Goal: Task Accomplishment & Management: Use online tool/utility

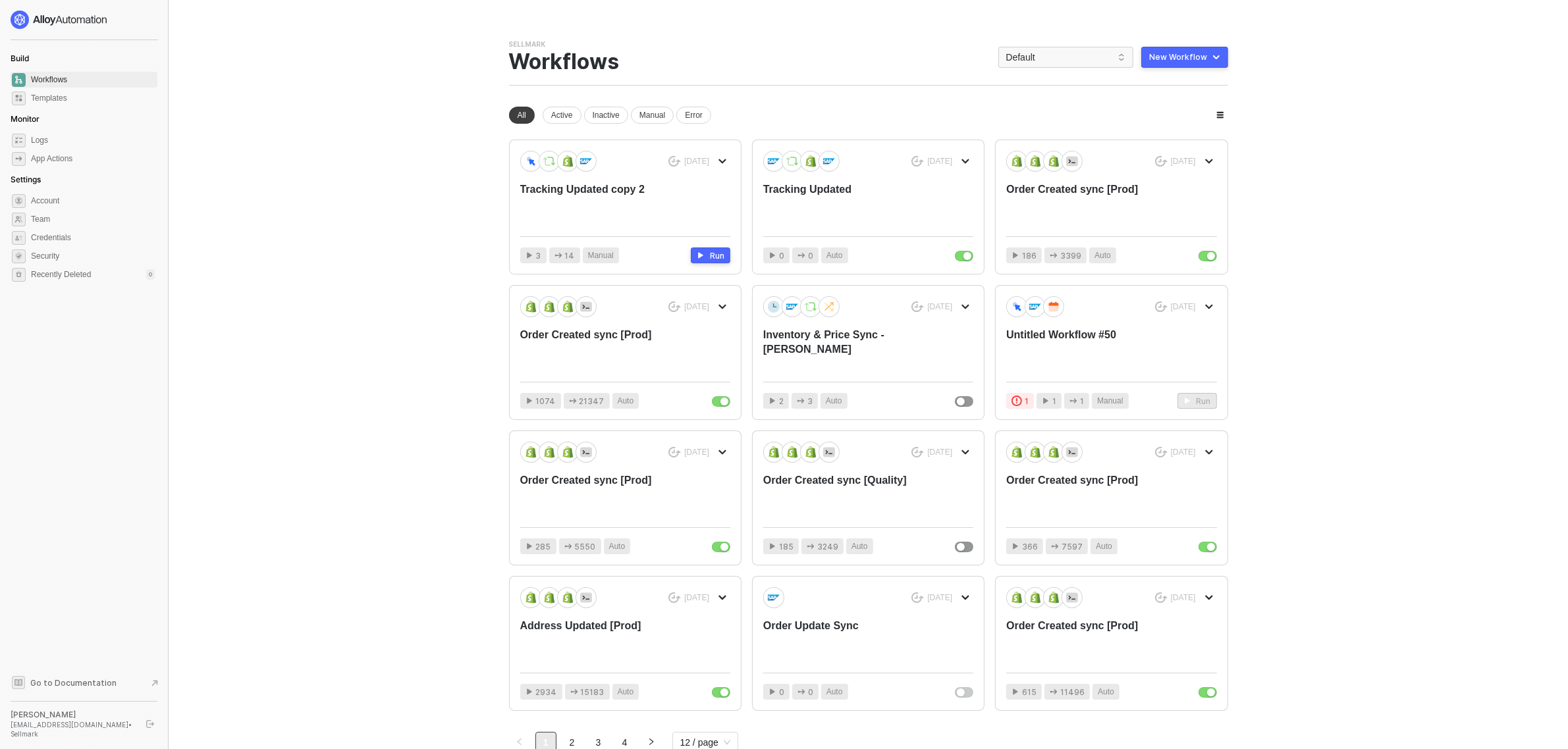
drag, startPoint x: 540, startPoint y: 0, endPoint x: 1333, endPoint y: 239, distance: 828.2
click at [1340, 239] on main "You need to expand your browser window or switch to a computer with a bigger sc…" at bounding box center [784, 412] width 1568 height 824
click at [1053, 60] on span "Default" at bounding box center [1065, 57] width 119 height 20
click at [1049, 234] on div "InForce" at bounding box center [1078, 239] width 97 height 16
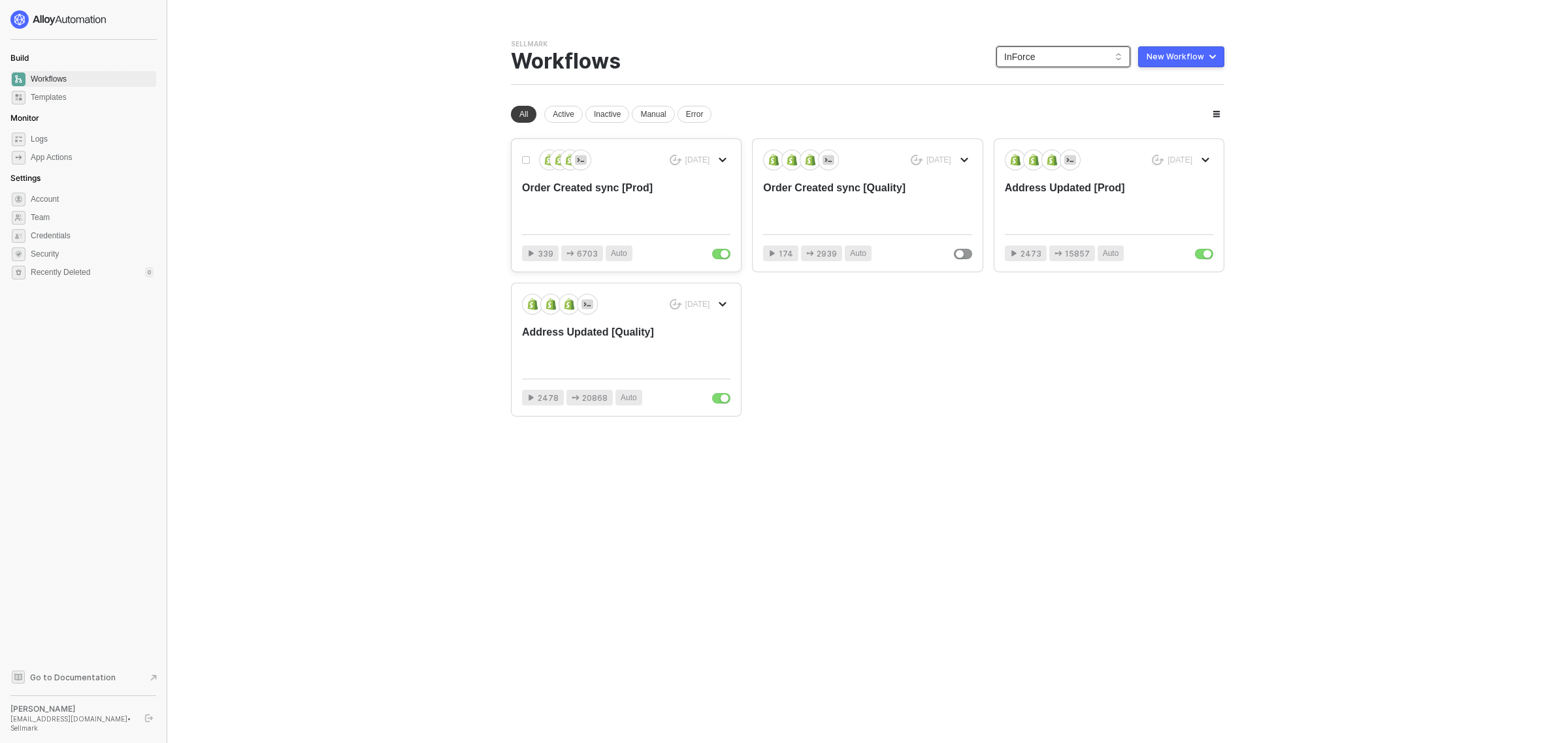
click at [676, 207] on div "Order Created sync [Prod]" at bounding box center [605, 202] width 167 height 43
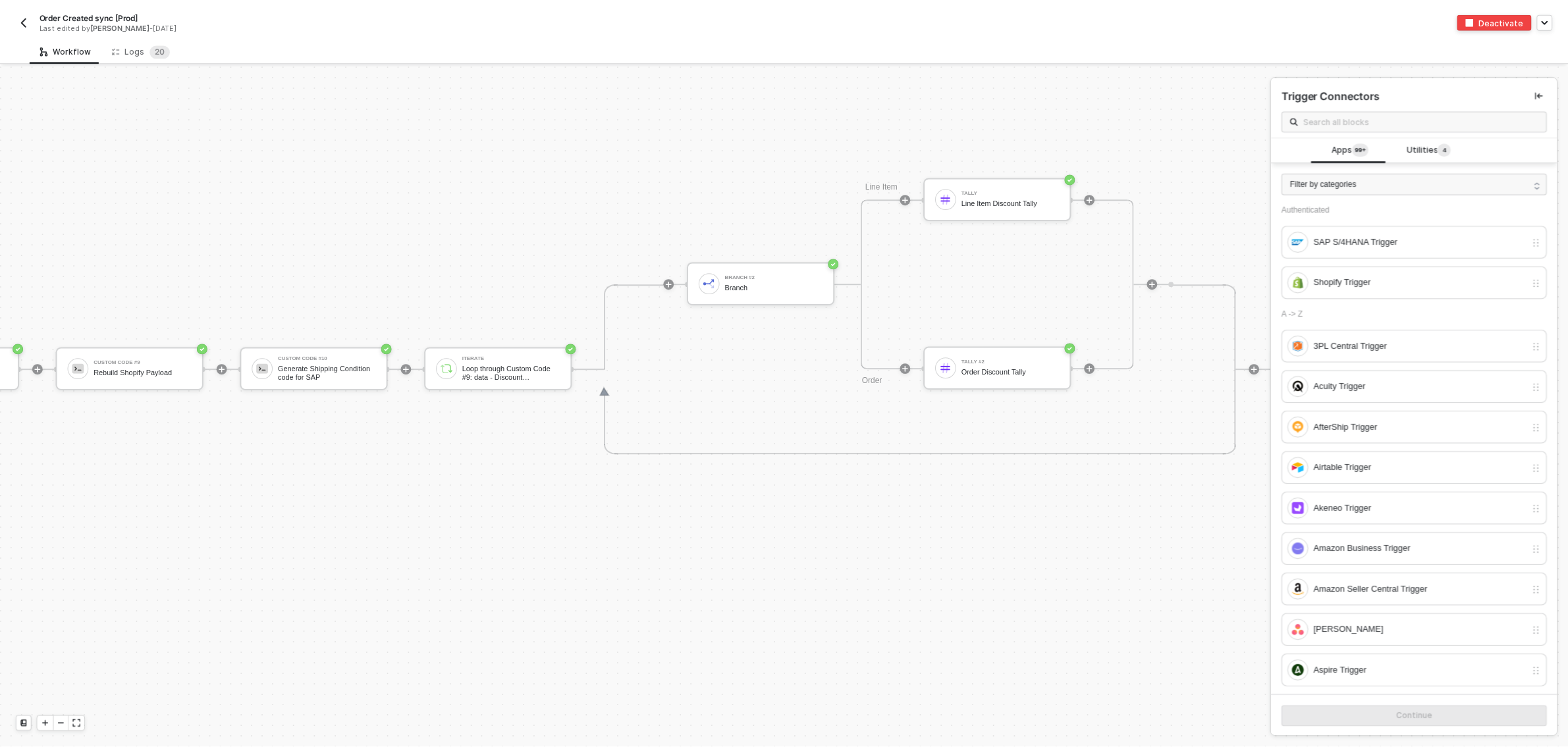
scroll to position [5335, 2833]
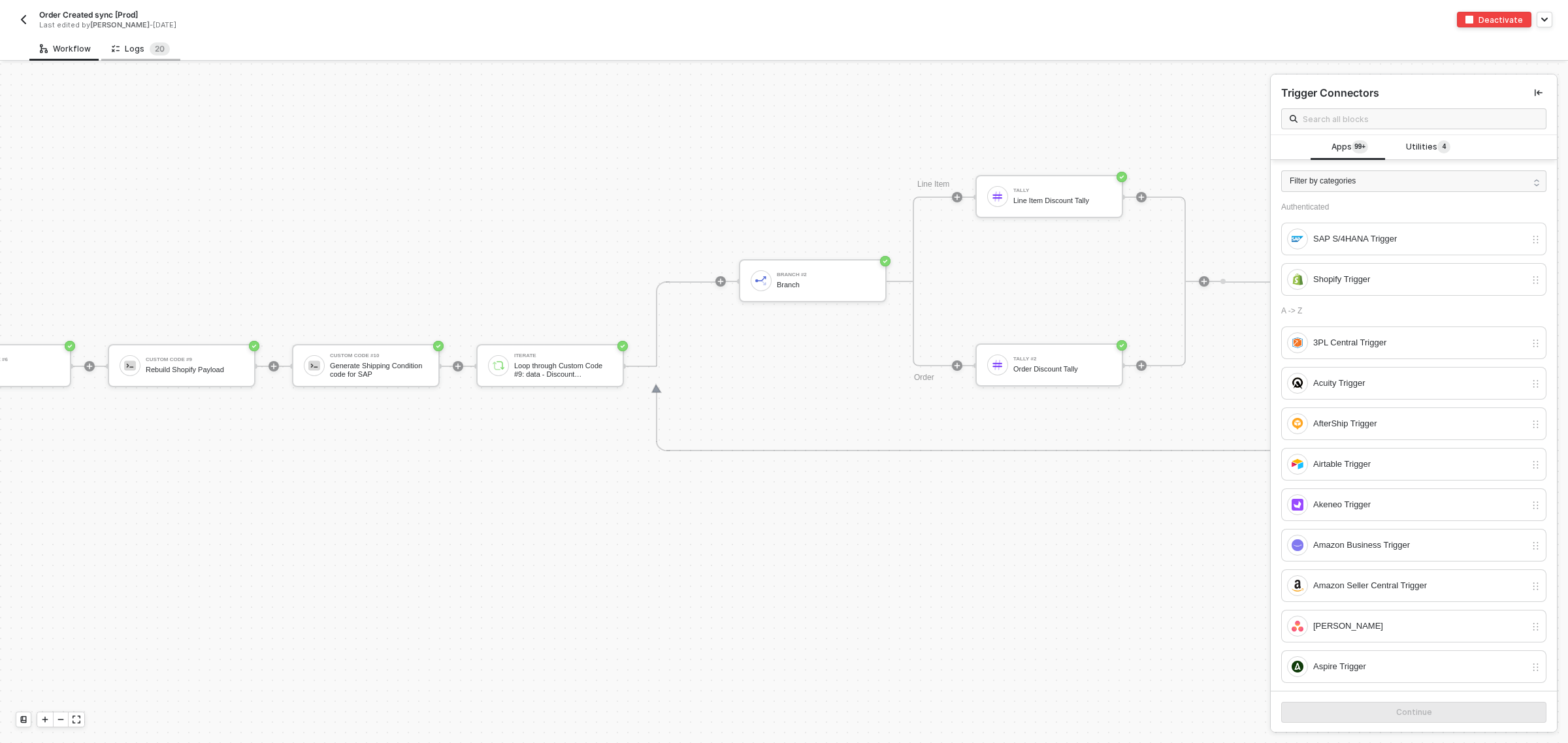
click at [134, 47] on div "Logs 2 0" at bounding box center [141, 48] width 58 height 13
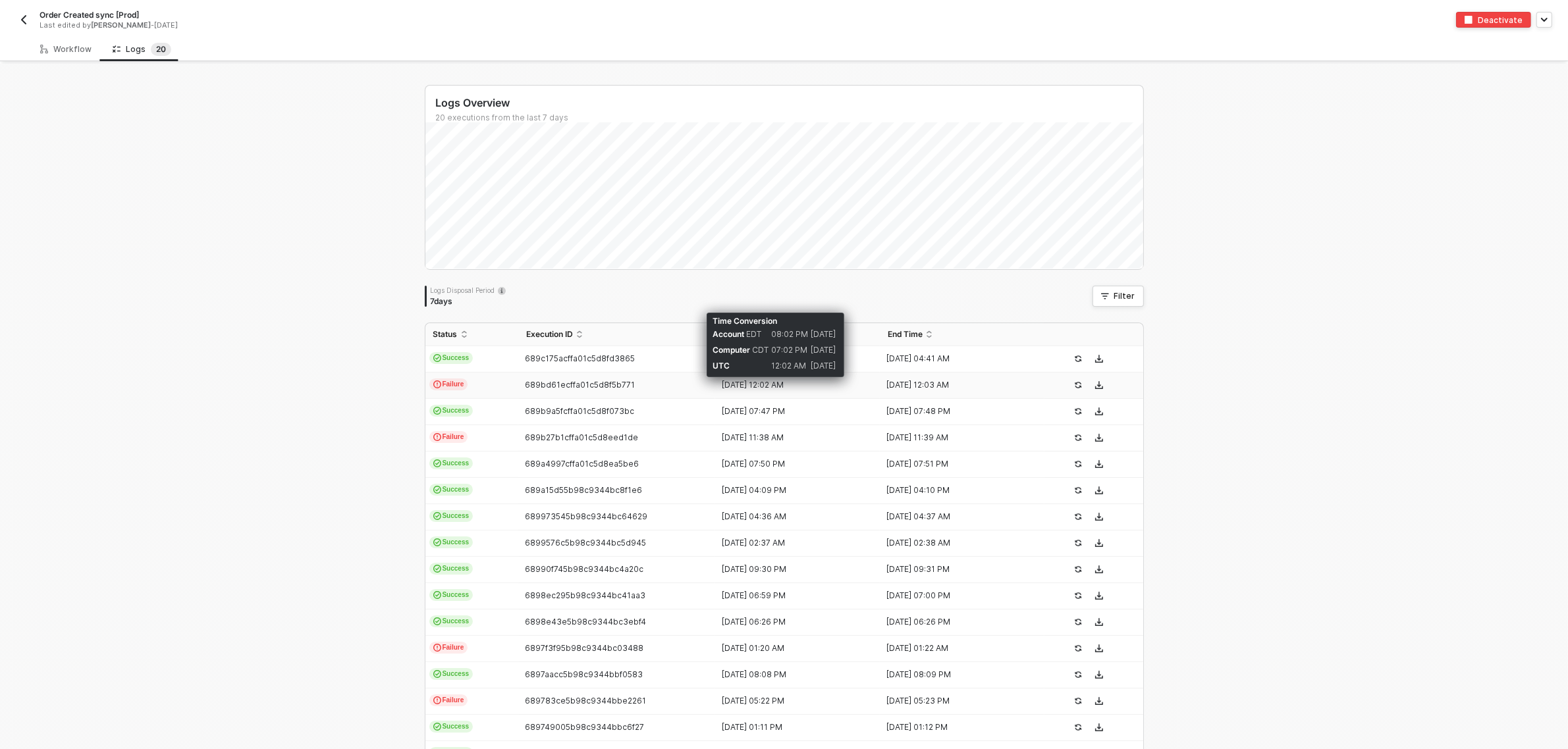
click at [732, 385] on div "[DATE] 12:02 AM" at bounding box center [792, 385] width 154 height 10
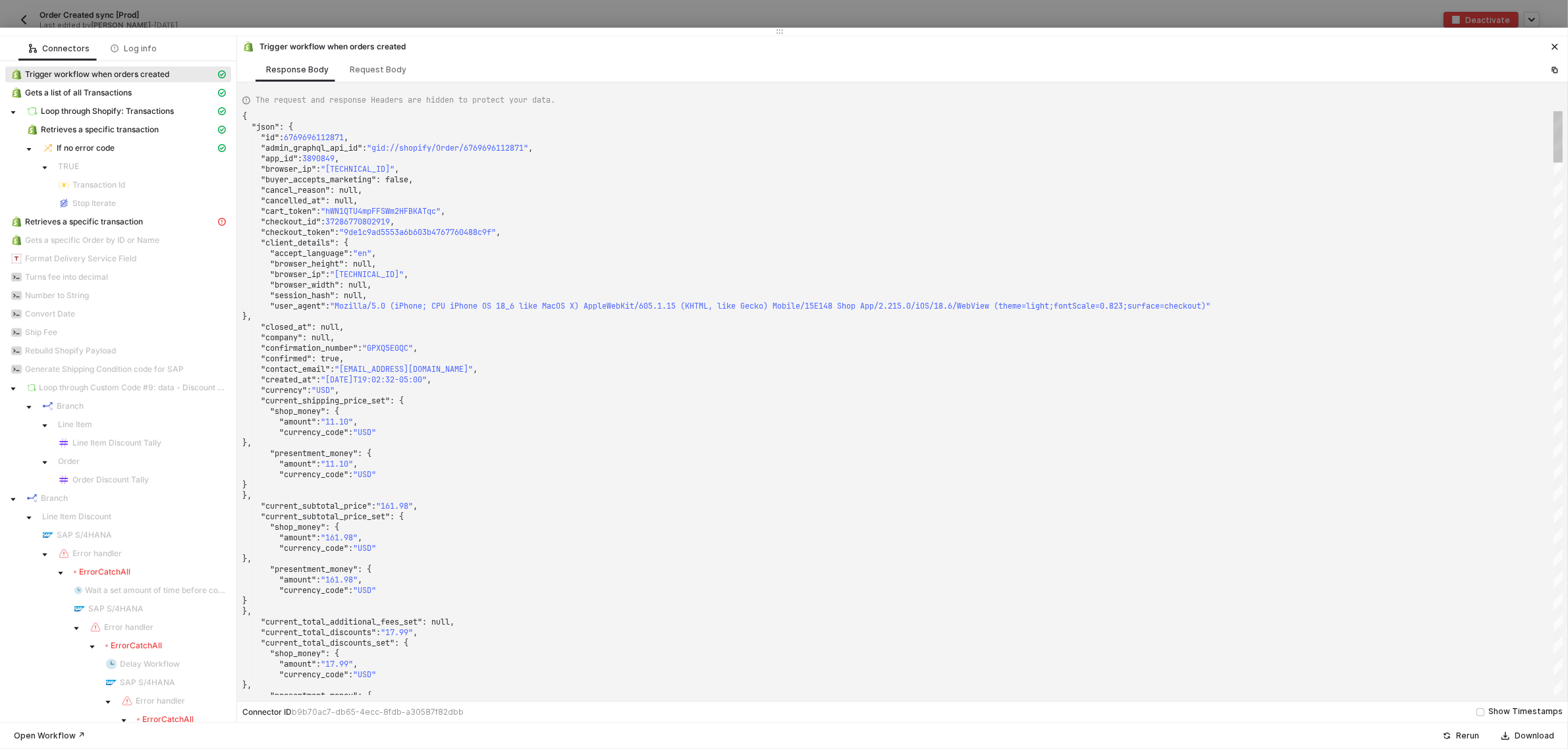
drag, startPoint x: 407, startPoint y: 358, endPoint x: 410, endPoint y: 6, distance: 352.0
click at [410, 6] on div "Connectors Log info Trigger workflow when orders created Gets a list of all Tra…" at bounding box center [784, 374] width 1568 height 749
click at [405, 31] on div at bounding box center [784, 32] width 1568 height 8
click at [1037, 186] on div ""cancel_reason" : null," at bounding box center [902, 190] width 1320 height 10
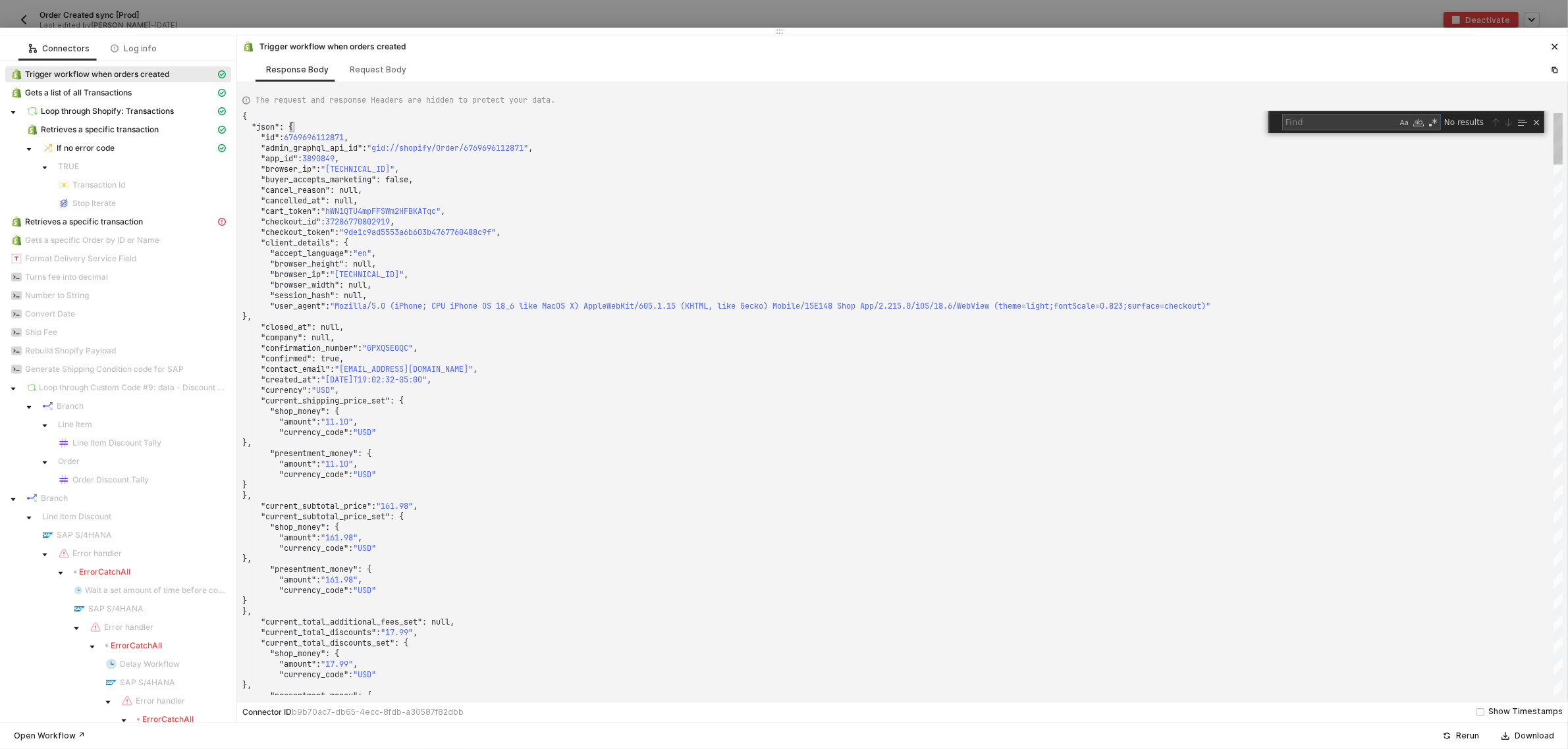
type textarea "ZXh0PXByb2R1Y3QmdXNlcl9pZD0zNTMxOTgwNTMifQ.nOHAWnCCDj7Cz4E2meyx99q2EvZiJQRd6cSv…"
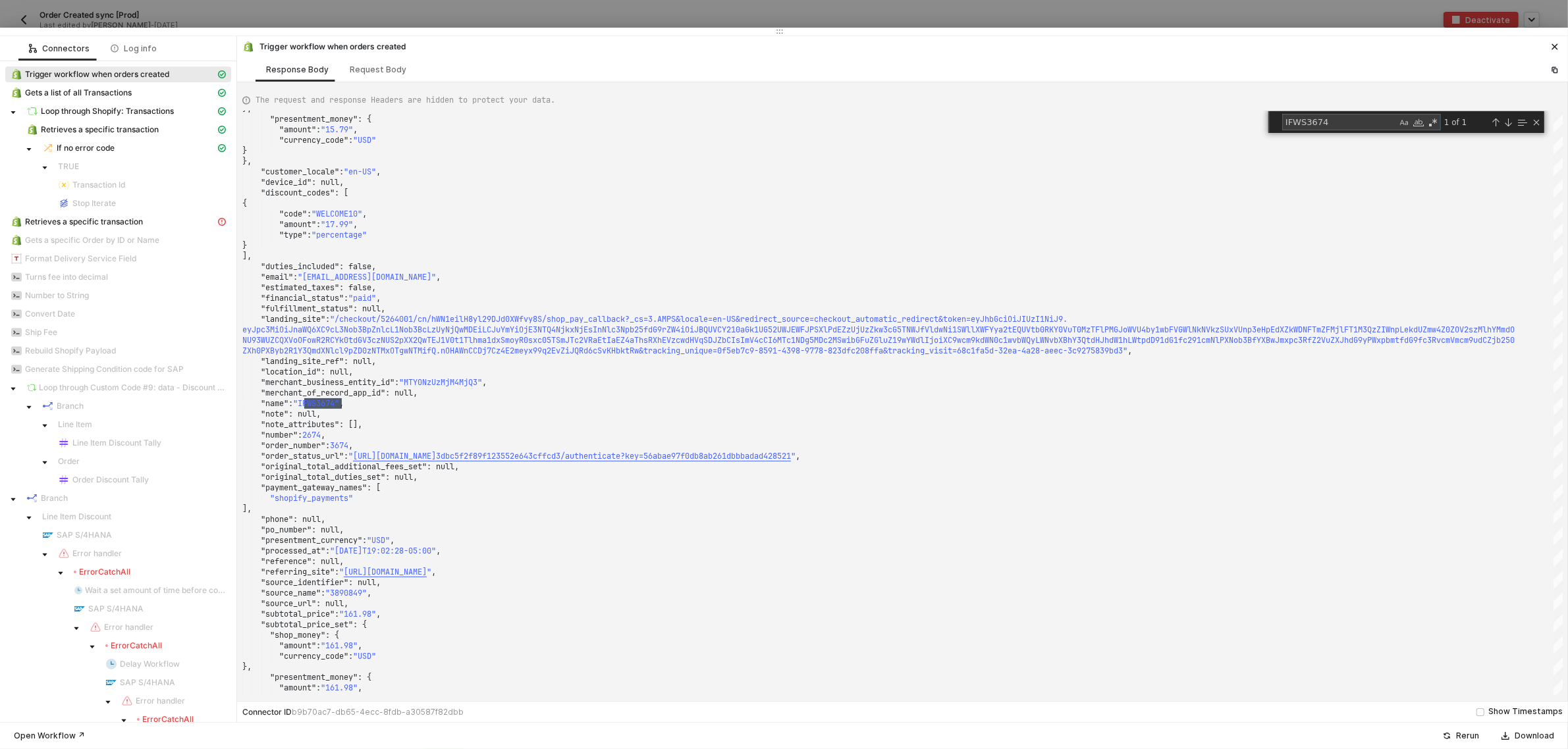
type textarea "IFWS3674"
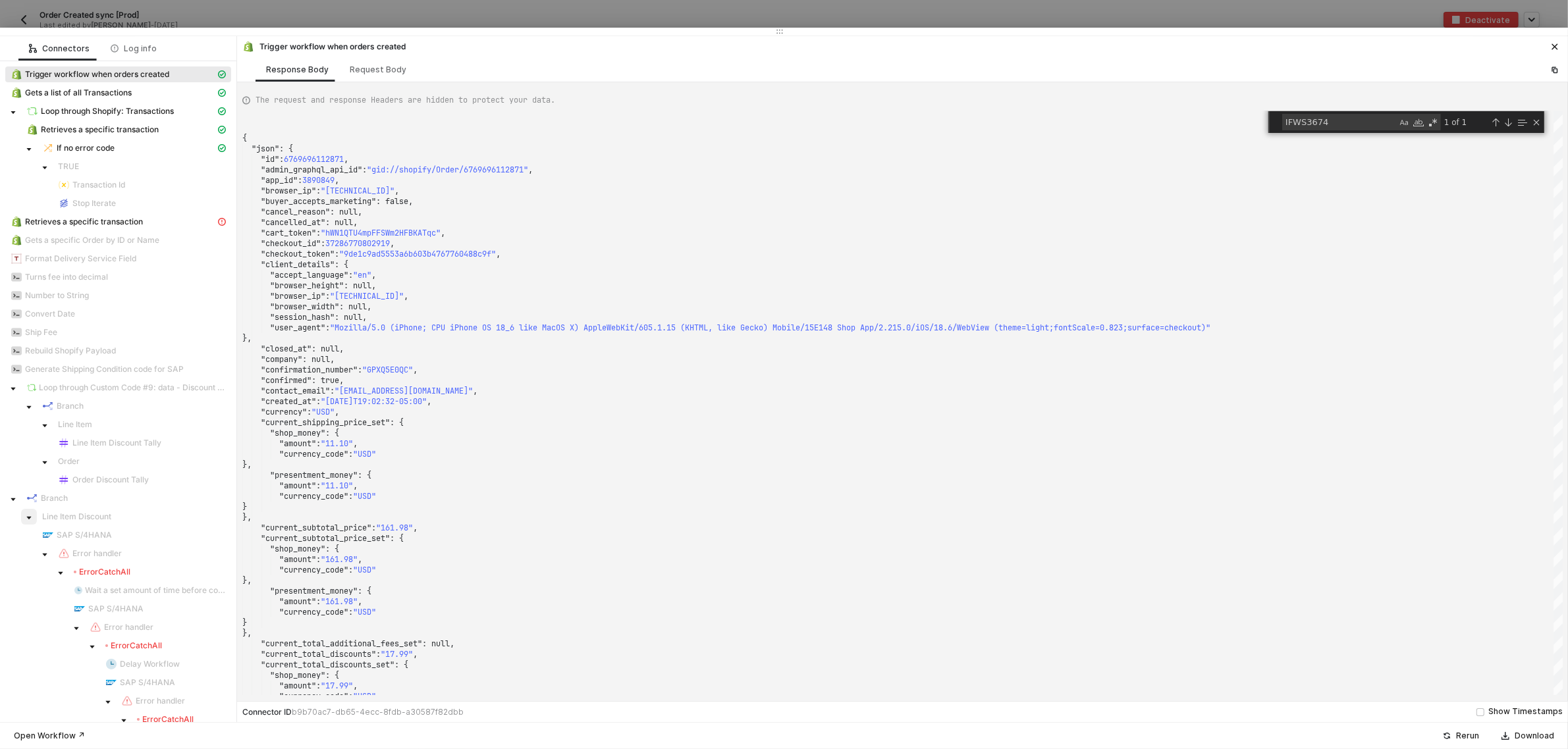
click at [26, 518] on icon "caret-down" at bounding box center [29, 518] width 6 height 6
click at [42, 571] on icon "caret-down" at bounding box center [45, 573] width 6 height 6
click at [40, 629] on span at bounding box center [45, 627] width 16 height 16
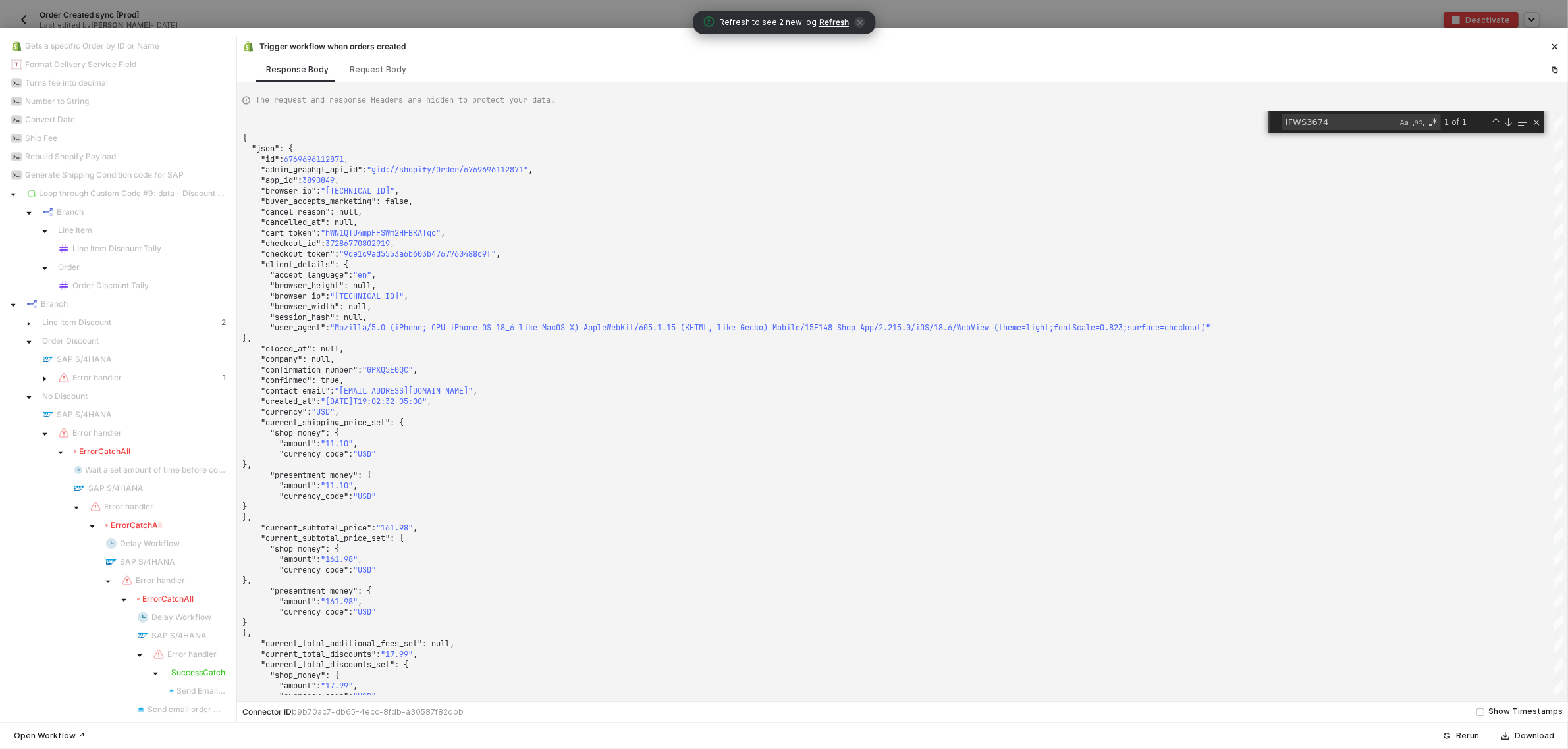
scroll to position [198, 0]
click at [136, 652] on icon "caret-down" at bounding box center [139, 652] width 6 height 6
click at [17, 340] on span at bounding box center [14, 338] width 16 height 16
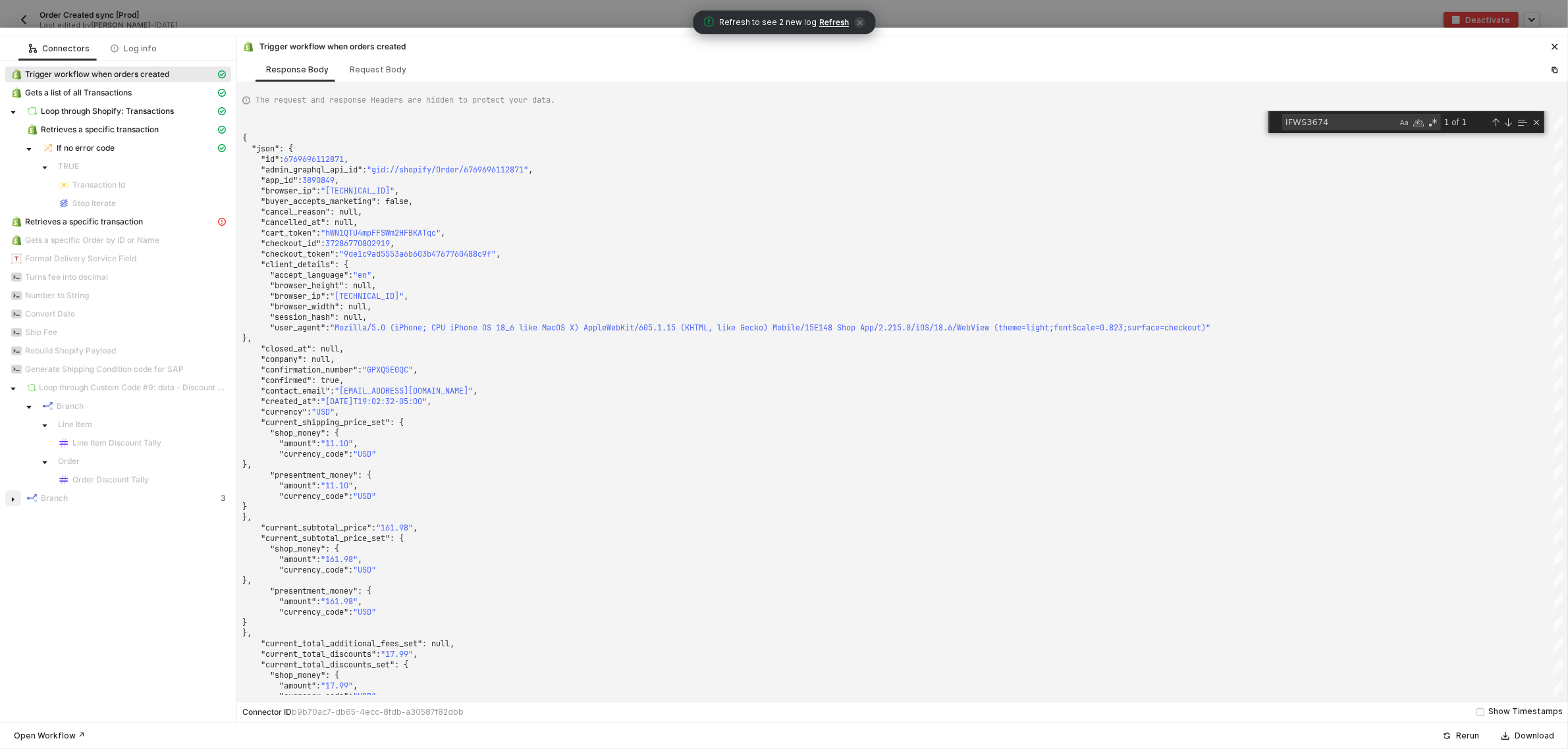
scroll to position [0, 0]
click at [13, 503] on icon "caret-down" at bounding box center [13, 499] width 6 height 6
click at [26, 539] on icon "caret-down" at bounding box center [29, 536] width 6 height 6
click at [24, 540] on span at bounding box center [29, 535] width 16 height 16
click at [26, 518] on icon "caret-down" at bounding box center [29, 518] width 6 height 6
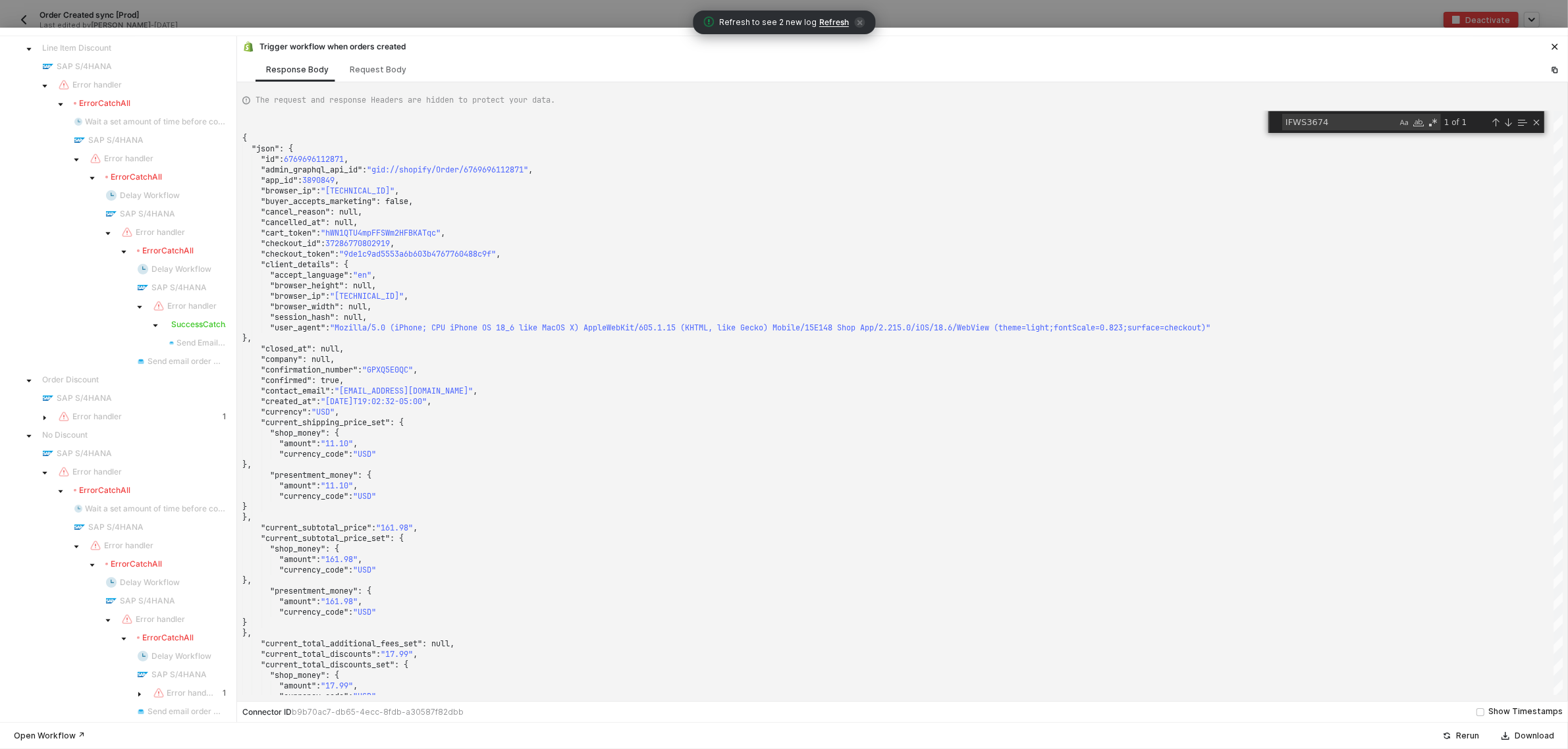
scroll to position [473, 0]
click at [42, 412] on icon "caret-down" at bounding box center [45, 414] width 6 height 6
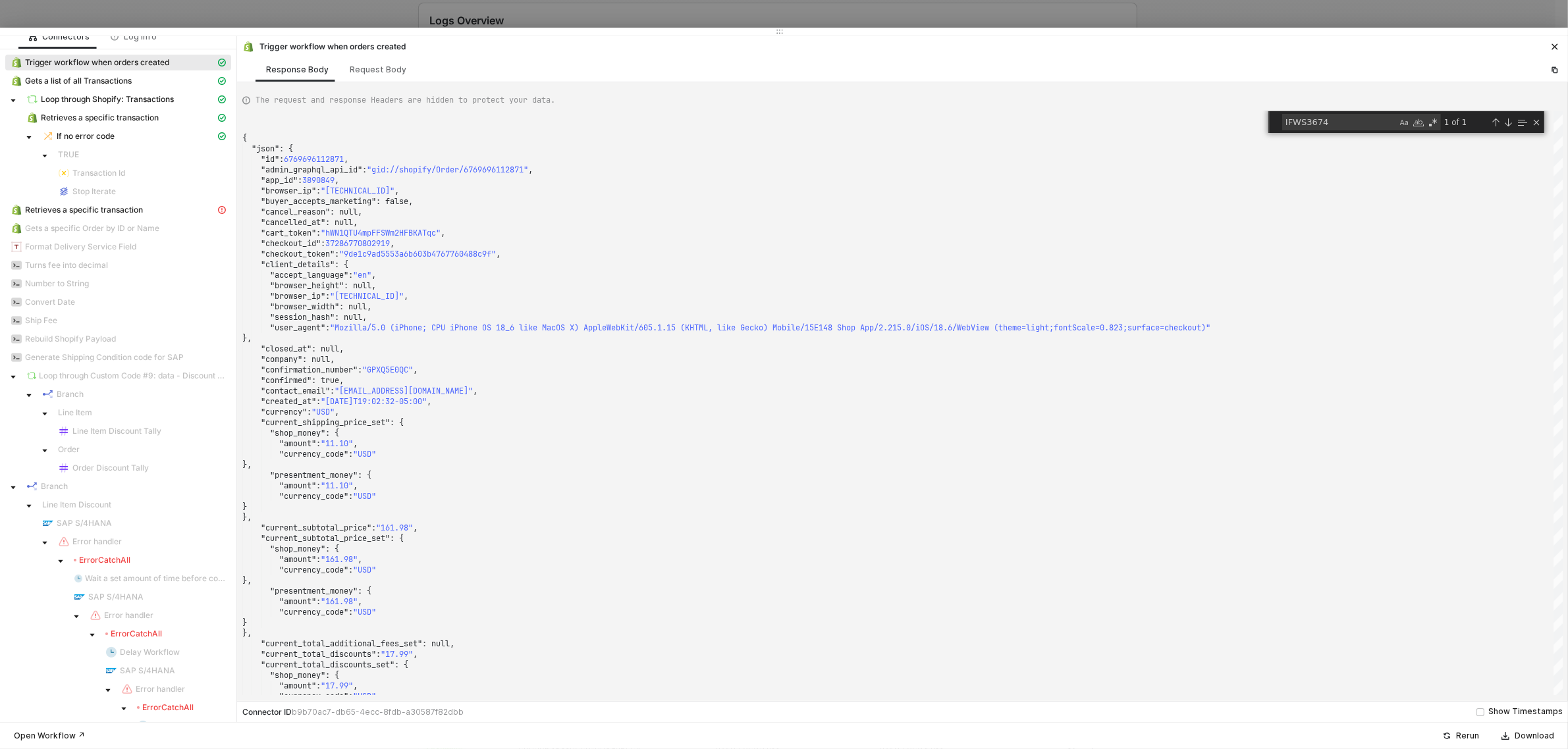
scroll to position [9, 0]
click at [94, 216] on span "Retrieves a specific transaction" at bounding box center [83, 213] width 118 height 10
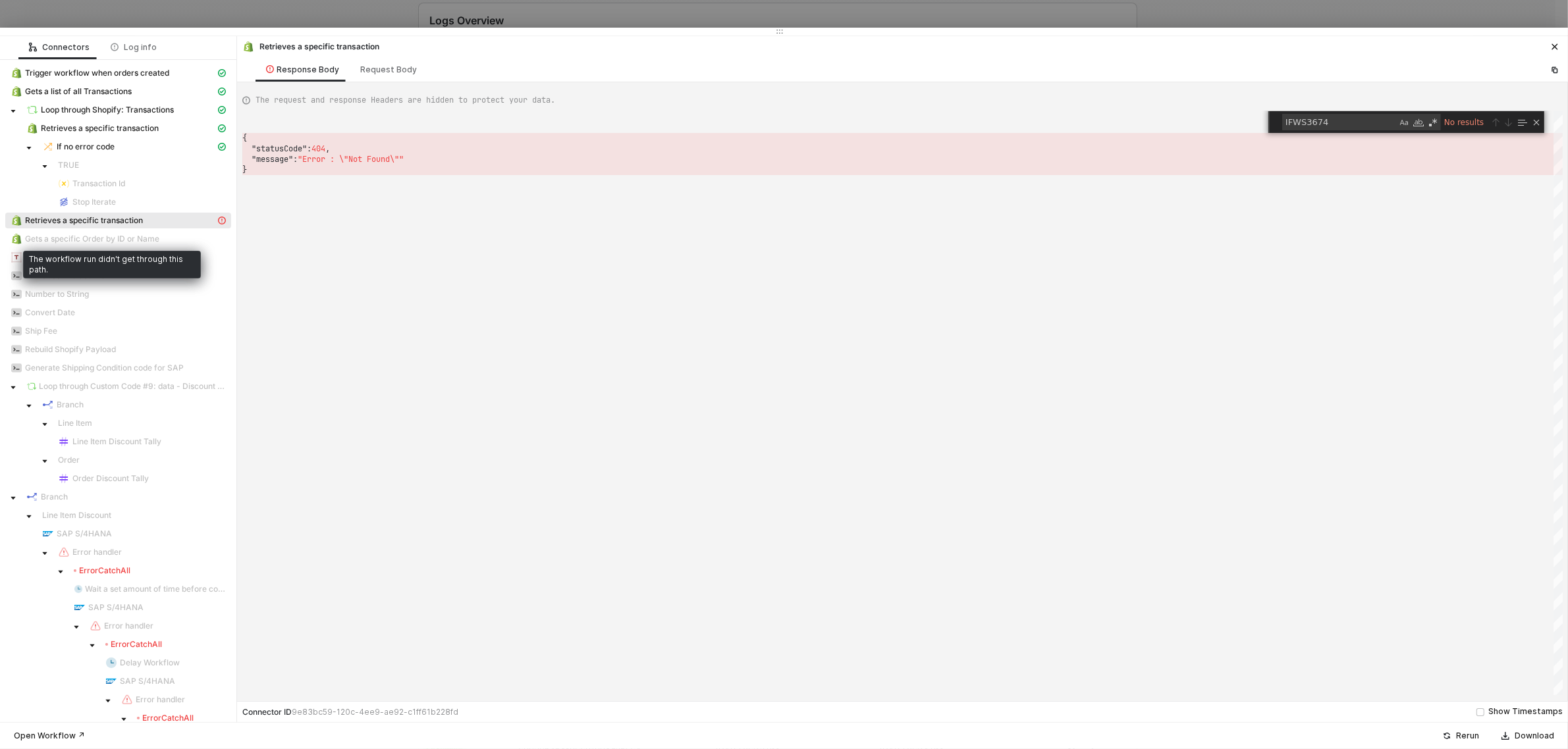
scroll to position [0, 0]
click at [117, 50] on div "Log info" at bounding box center [134, 48] width 46 height 10
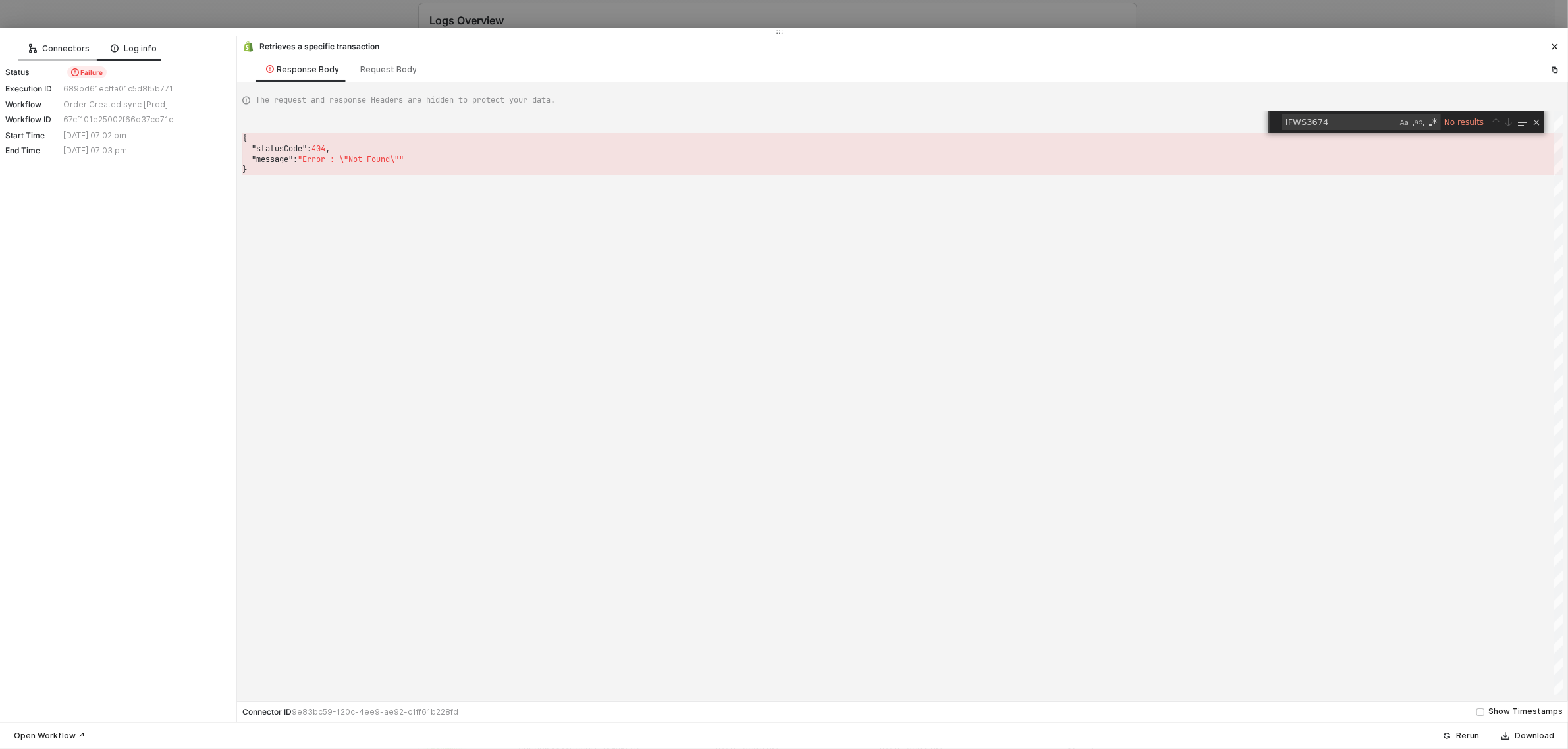
click at [67, 50] on div "Connectors" at bounding box center [59, 48] width 61 height 10
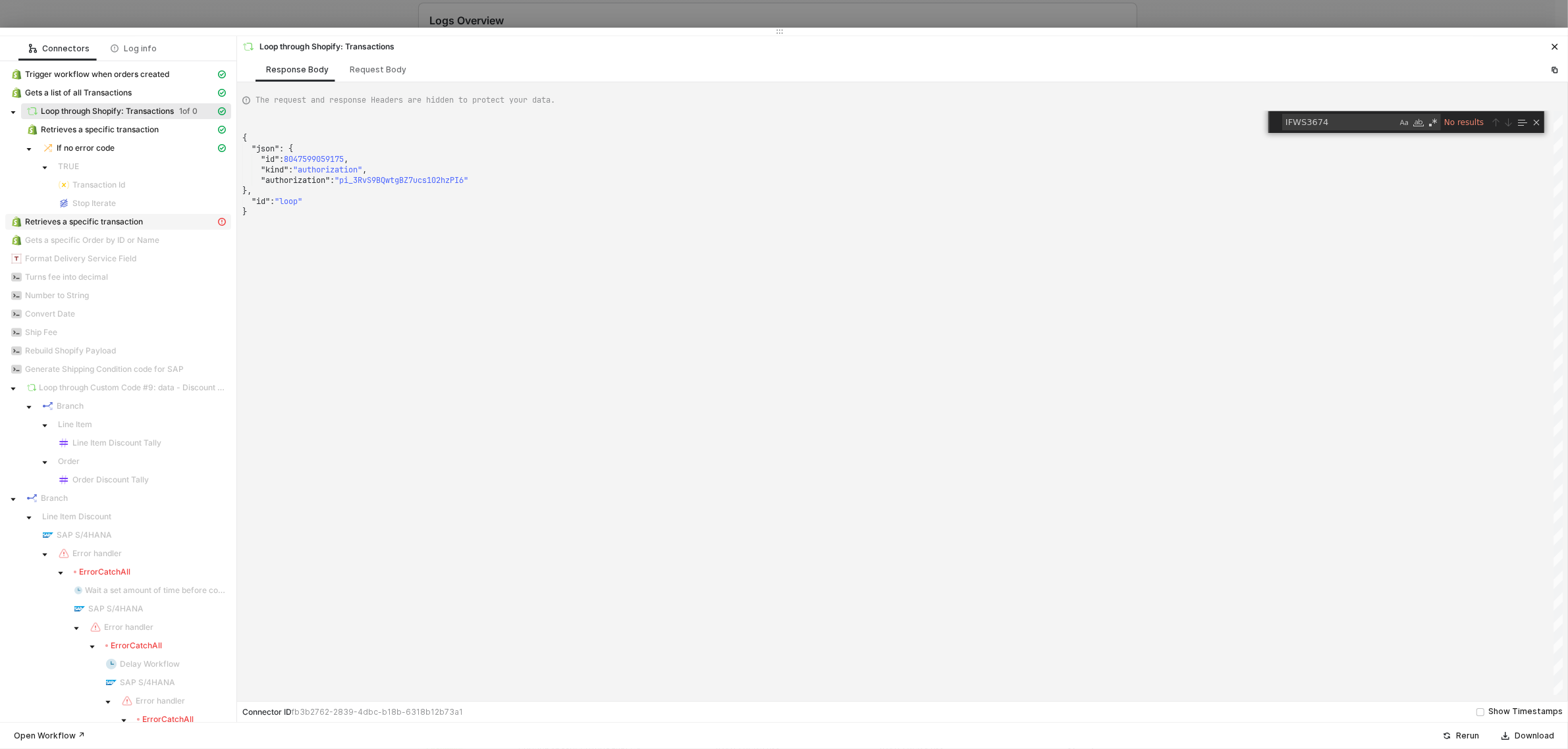
click at [112, 226] on span "Retrieves a specific transaction" at bounding box center [83, 222] width 118 height 10
type textarea "{ "statusCode": 404, "message": "Error : \"Not Found\"" }"
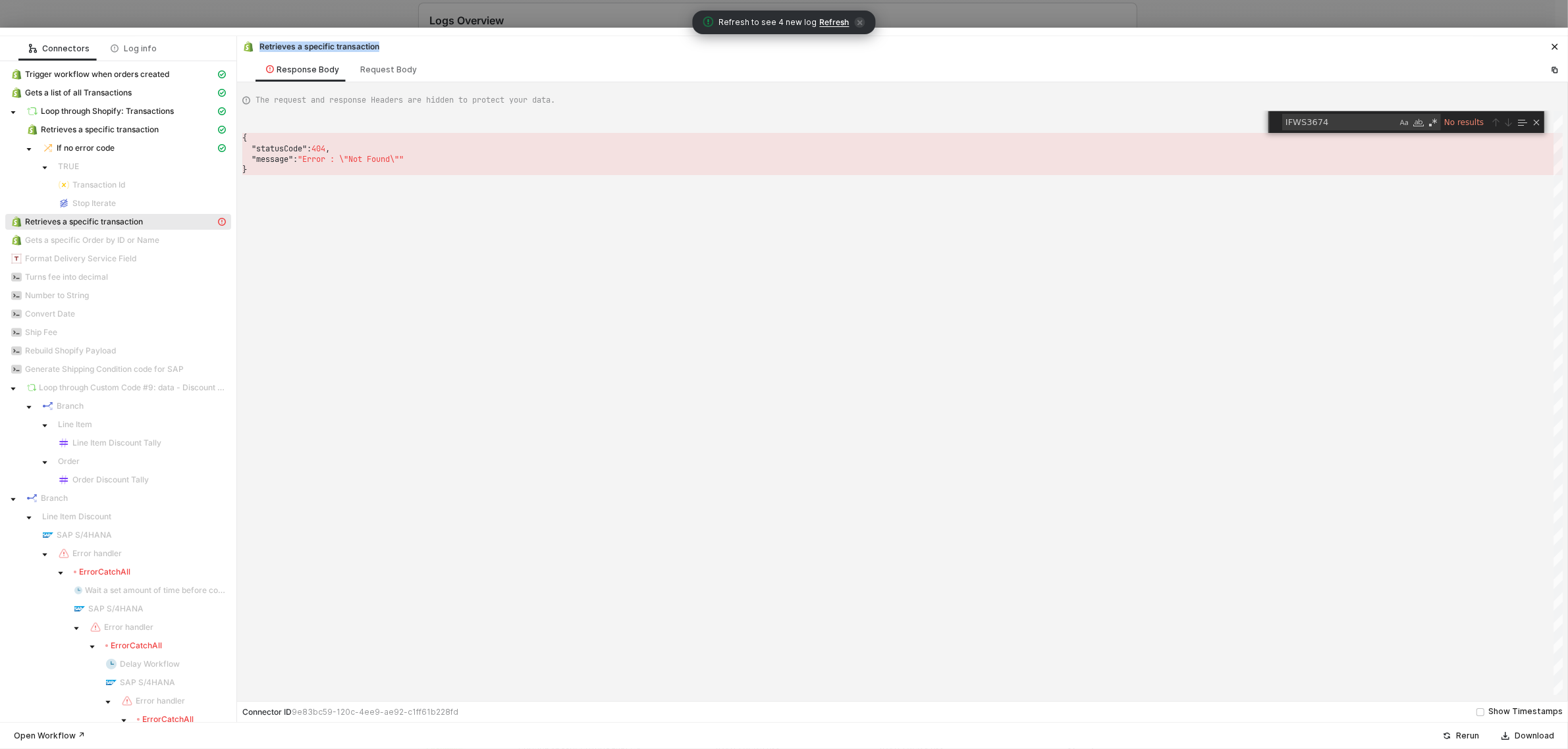
drag, startPoint x: 260, startPoint y: 46, endPoint x: 379, endPoint y: 47, distance: 119.0
click at [379, 47] on div "Retrieves a specific transaction" at bounding box center [311, 46] width 137 height 12
copy div "Retrieves a specific transaction"
drag, startPoint x: 239, startPoint y: 138, endPoint x: 300, endPoint y: 165, distance: 66.7
click at [300, 165] on div "The request and response Headers are hidden to protect your data. { "statusCode…" at bounding box center [902, 391] width 1330 height 619
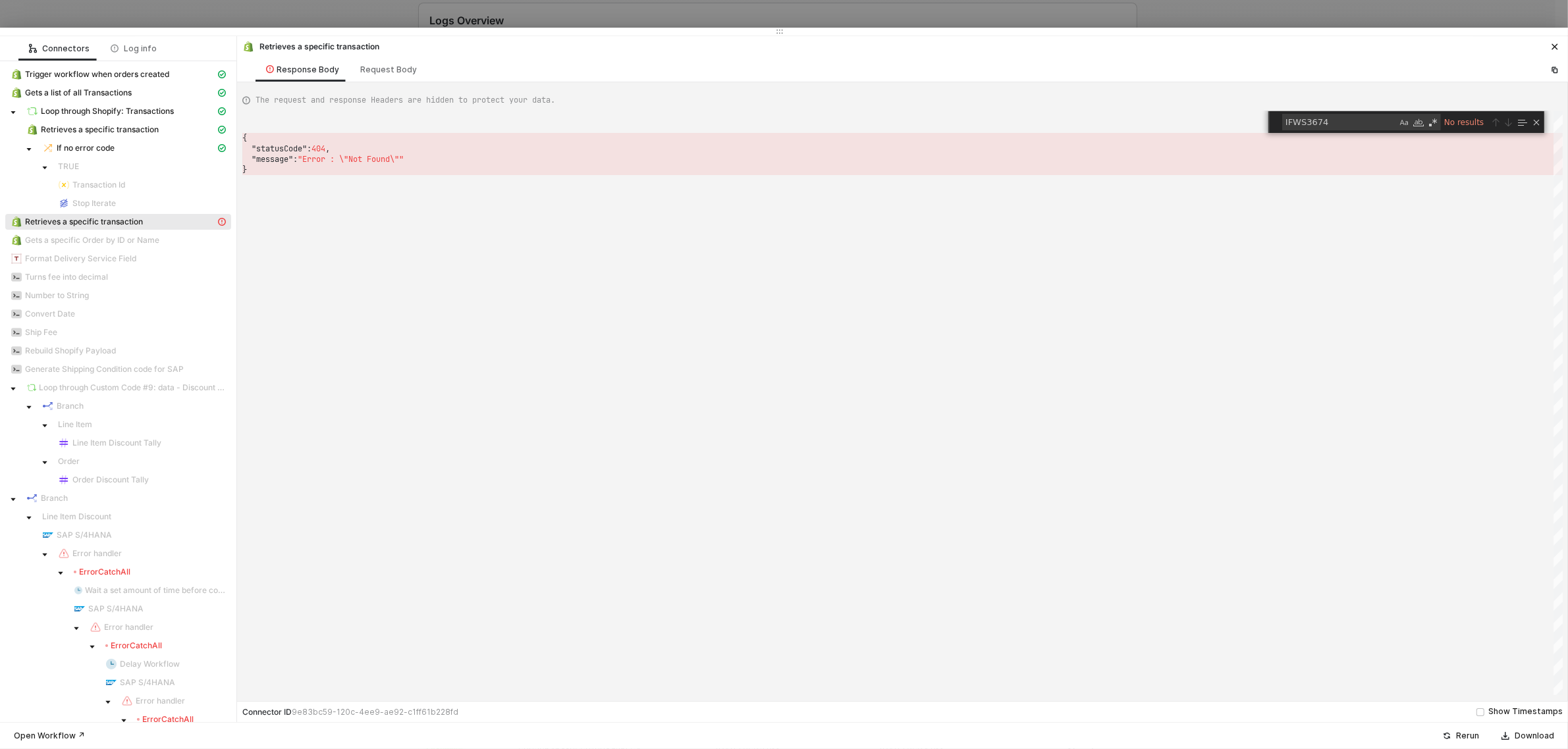
scroll to position [0, 3]
drag, startPoint x: 271, startPoint y: 172, endPoint x: 299, endPoint y: 181, distance: 29.4
click at [248, 149] on span at bounding box center [247, 148] width 10 height 10
click at [243, 132] on div "{ "statusCode" : 404 , "message" : "Error : \"Not Found\"" }" at bounding box center [902, 403] width 1320 height 584
drag, startPoint x: 243, startPoint y: 126, endPoint x: 333, endPoint y: 176, distance: 103.0
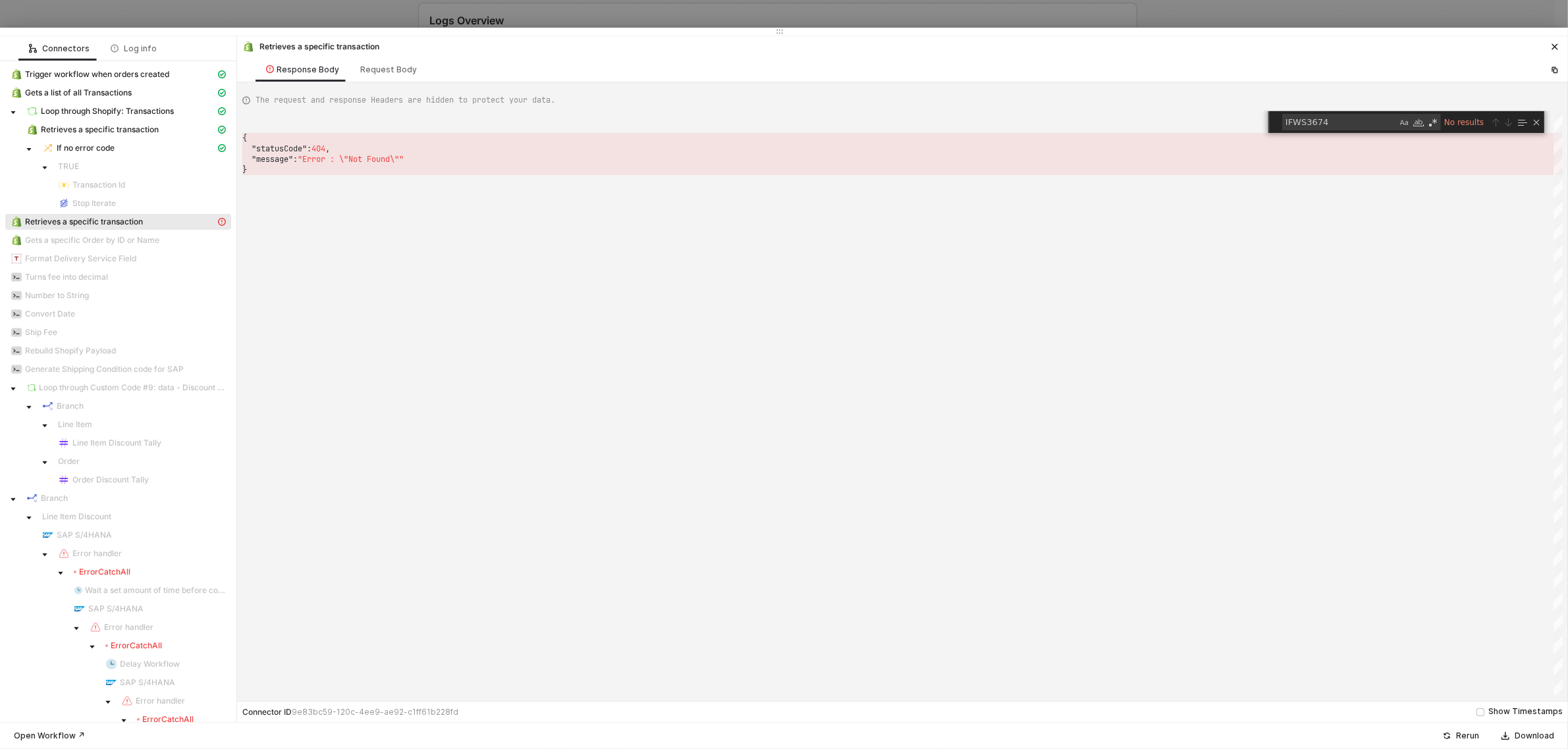
click at [333, 176] on div "{ "statusCode" : 404 , "message" : "Error : \"Not Found\"" }" at bounding box center [902, 403] width 1320 height 584
drag, startPoint x: 410, startPoint y: 162, endPoint x: 219, endPoint y: 134, distance: 193.0
click at [247, 127] on div "{ ·· "statusCode" : · 404 , ·· "message" : · "Error · : · \"Not · Found\"" }" at bounding box center [902, 403] width 1320 height 584
drag, startPoint x: 243, startPoint y: 137, endPoint x: 367, endPoint y: 179, distance: 130.9
